Goal: Task Accomplishment & Management: Manage account settings

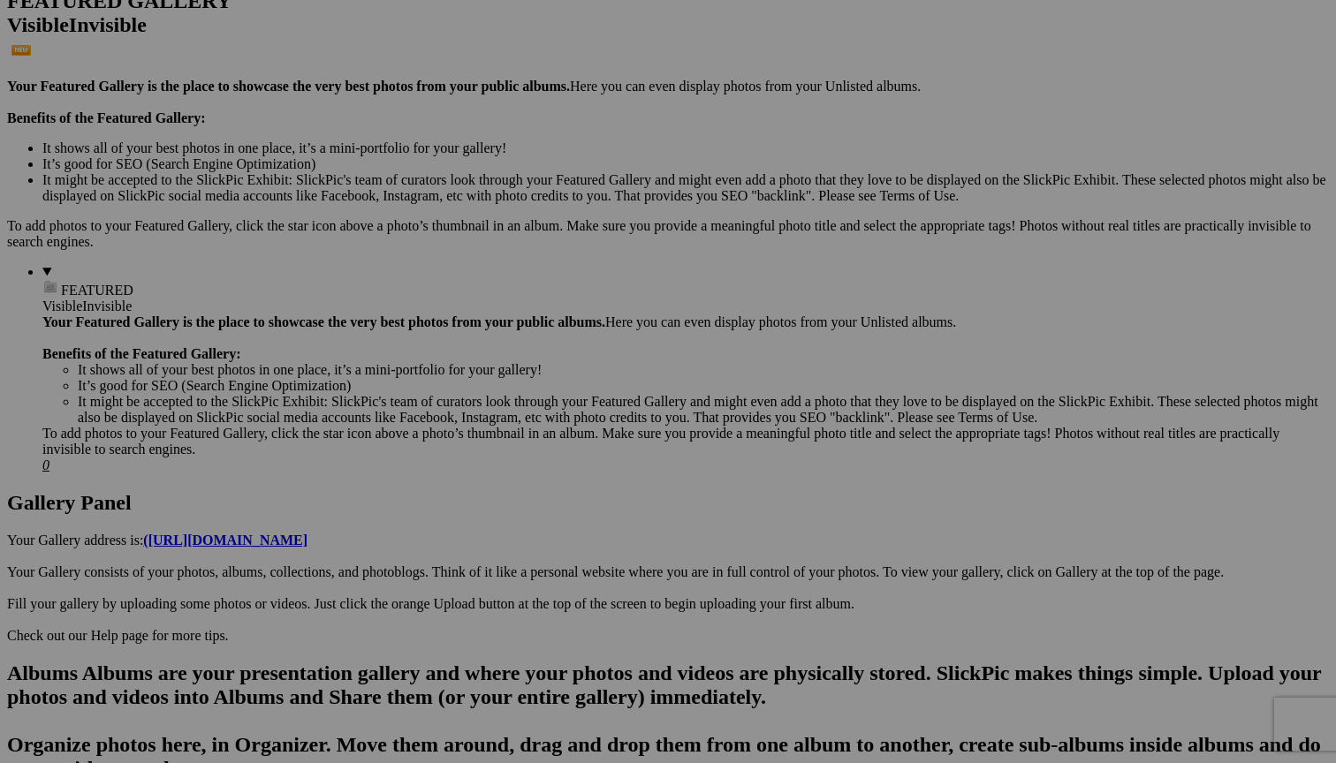
scroll to position [485, 0]
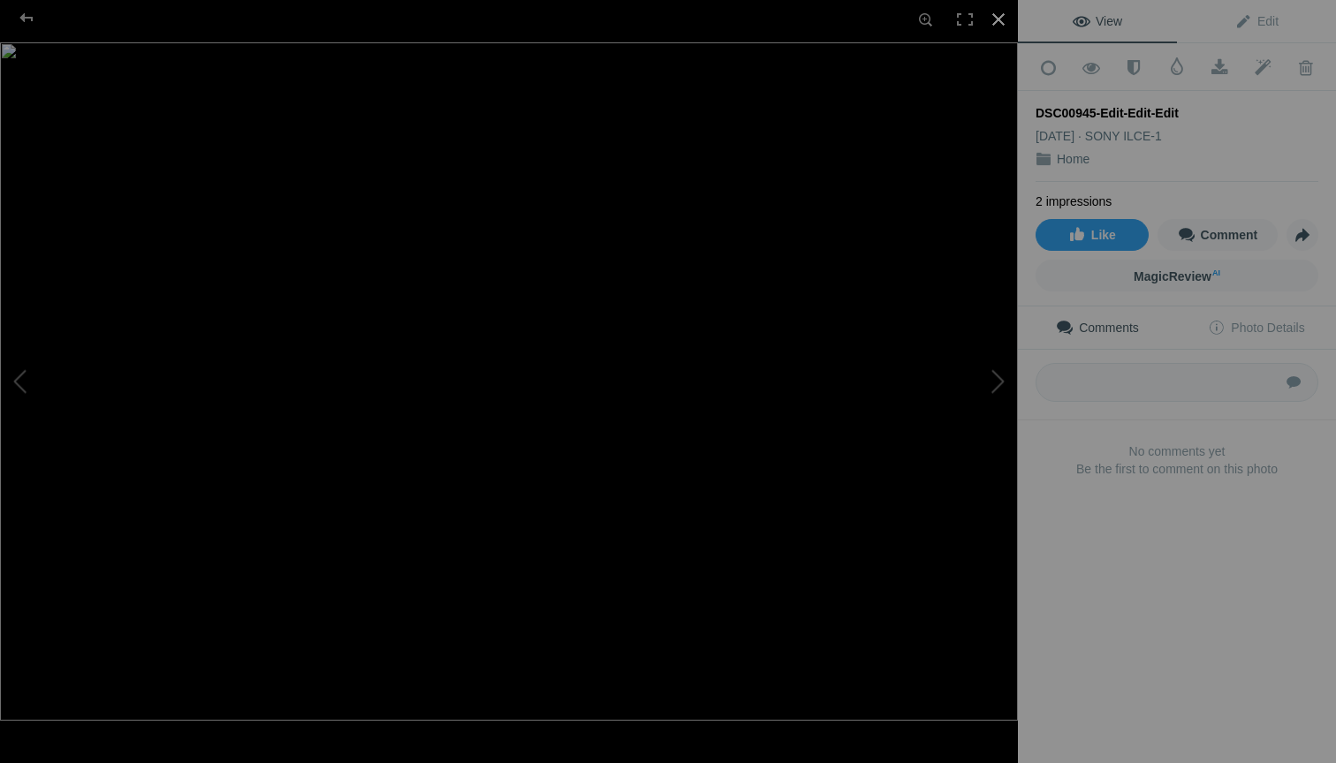
click at [999, 19] on div at bounding box center [998, 19] width 39 height 39
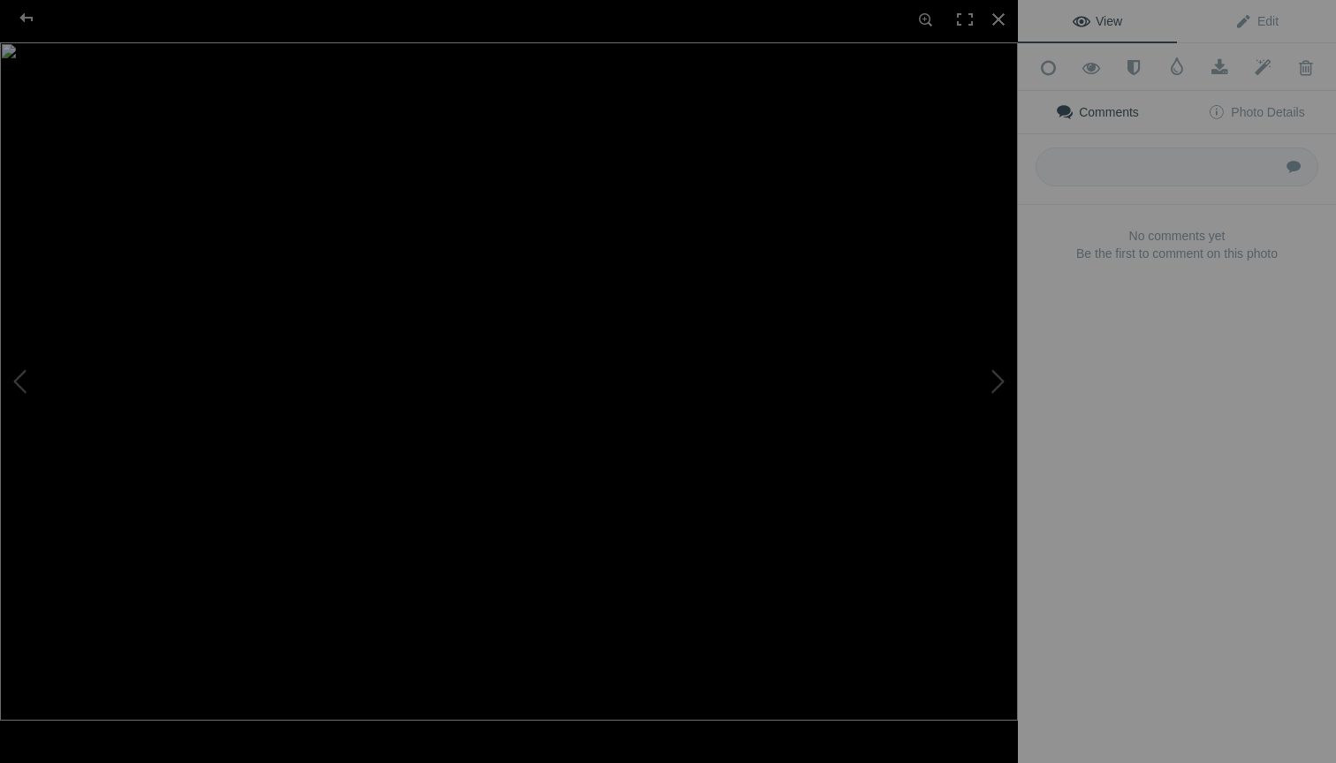
click at [334, 488] on img at bounding box center [509, 381] width 1018 height 678
click at [999, 20] on div at bounding box center [998, 19] width 39 height 39
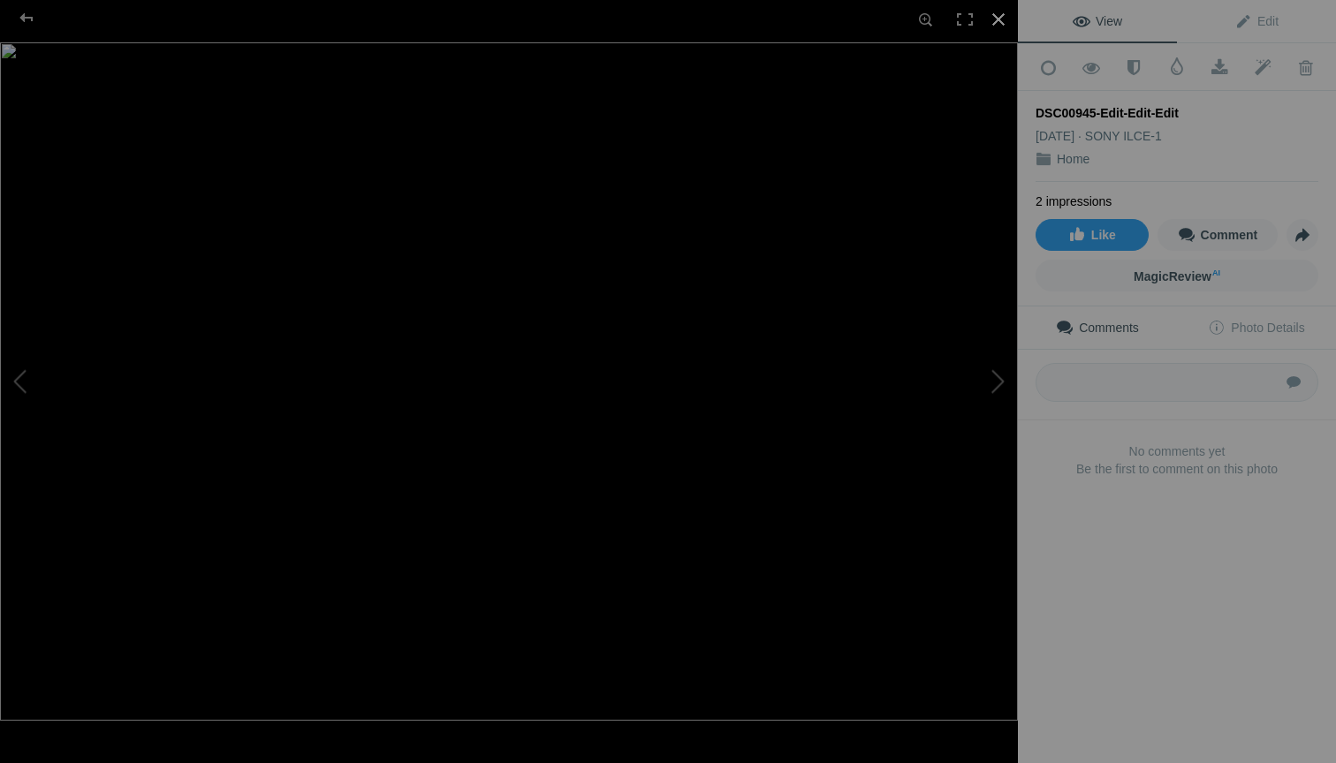
click at [1001, 18] on div at bounding box center [998, 19] width 39 height 39
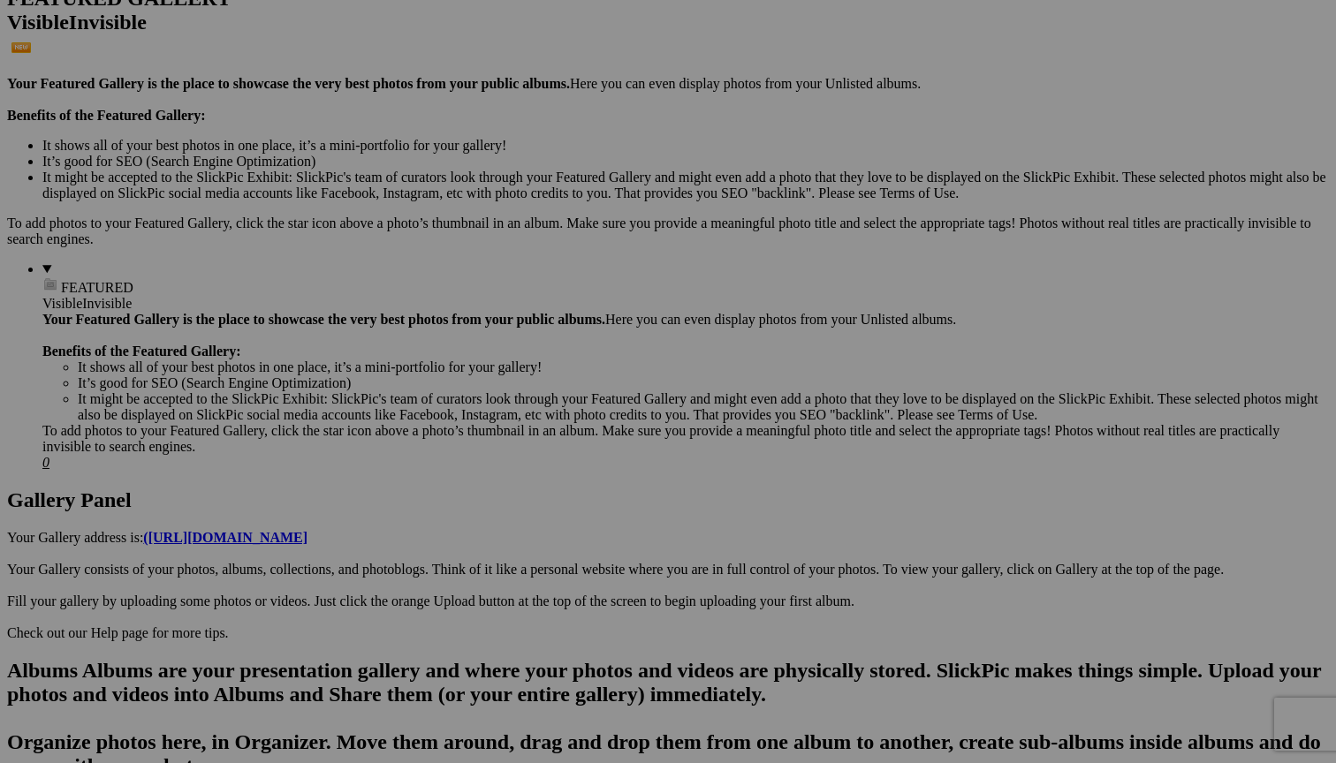
click at [550, 497] on span "Yes" at bounding box center [540, 497] width 20 height 15
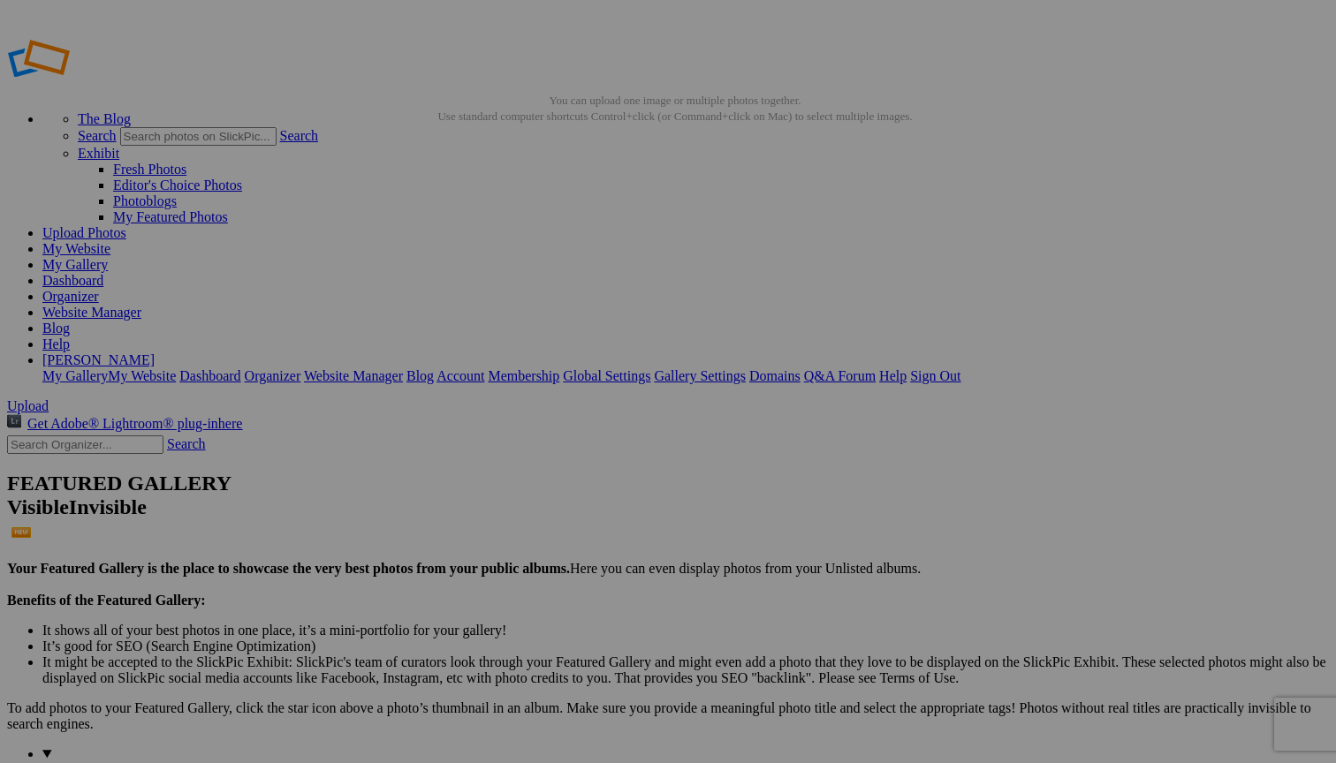
scroll to position [0, 0]
click at [141, 305] on link "Website Manager" at bounding box center [91, 312] width 99 height 15
